Goal: Task Accomplishment & Management: Manage account settings

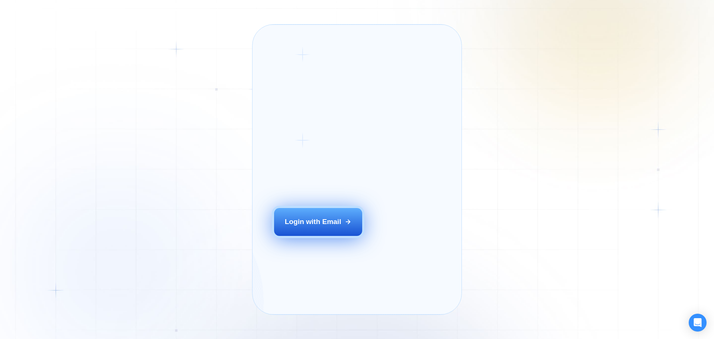
click at [323, 226] on div "Login with Email" at bounding box center [313, 222] width 57 height 10
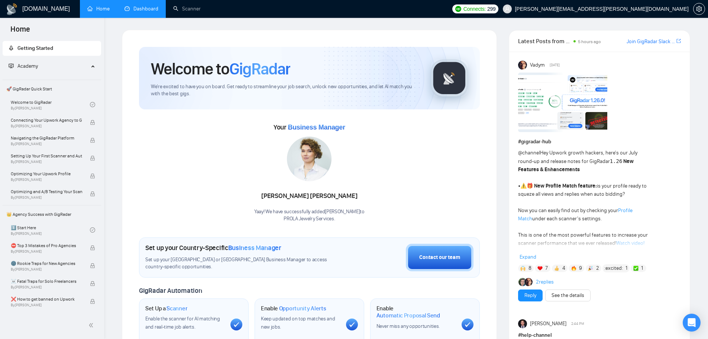
click at [136, 11] on link "Dashboard" at bounding box center [142, 9] width 34 height 6
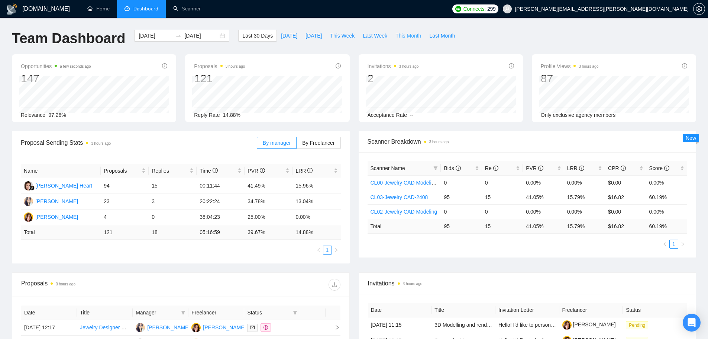
click at [405, 38] on span "This Month" at bounding box center [409, 36] width 26 height 8
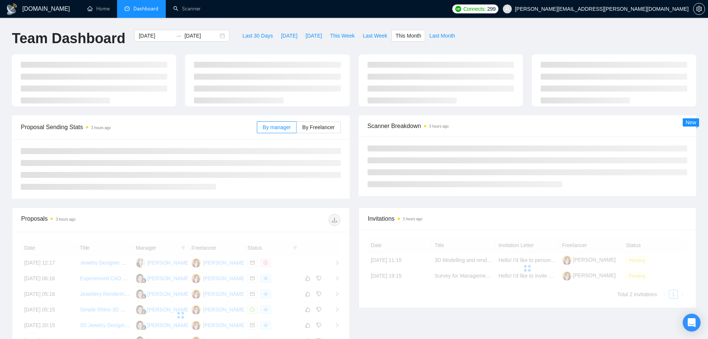
type input "2025-09-01"
type input "2025-09-30"
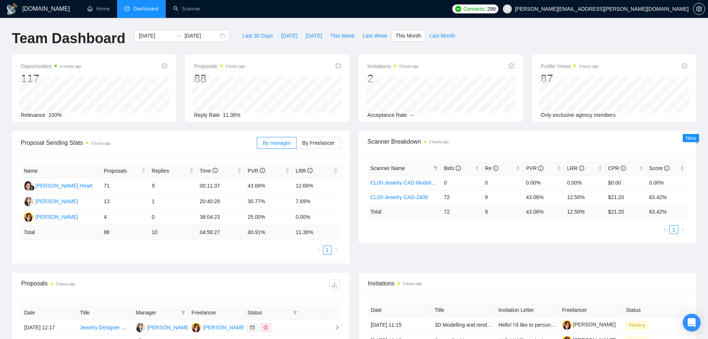
click at [626, 138] on span "Scanner Breakdown 3 hours ago" at bounding box center [528, 141] width 320 height 9
